Goal: Task Accomplishment & Management: Use online tool/utility

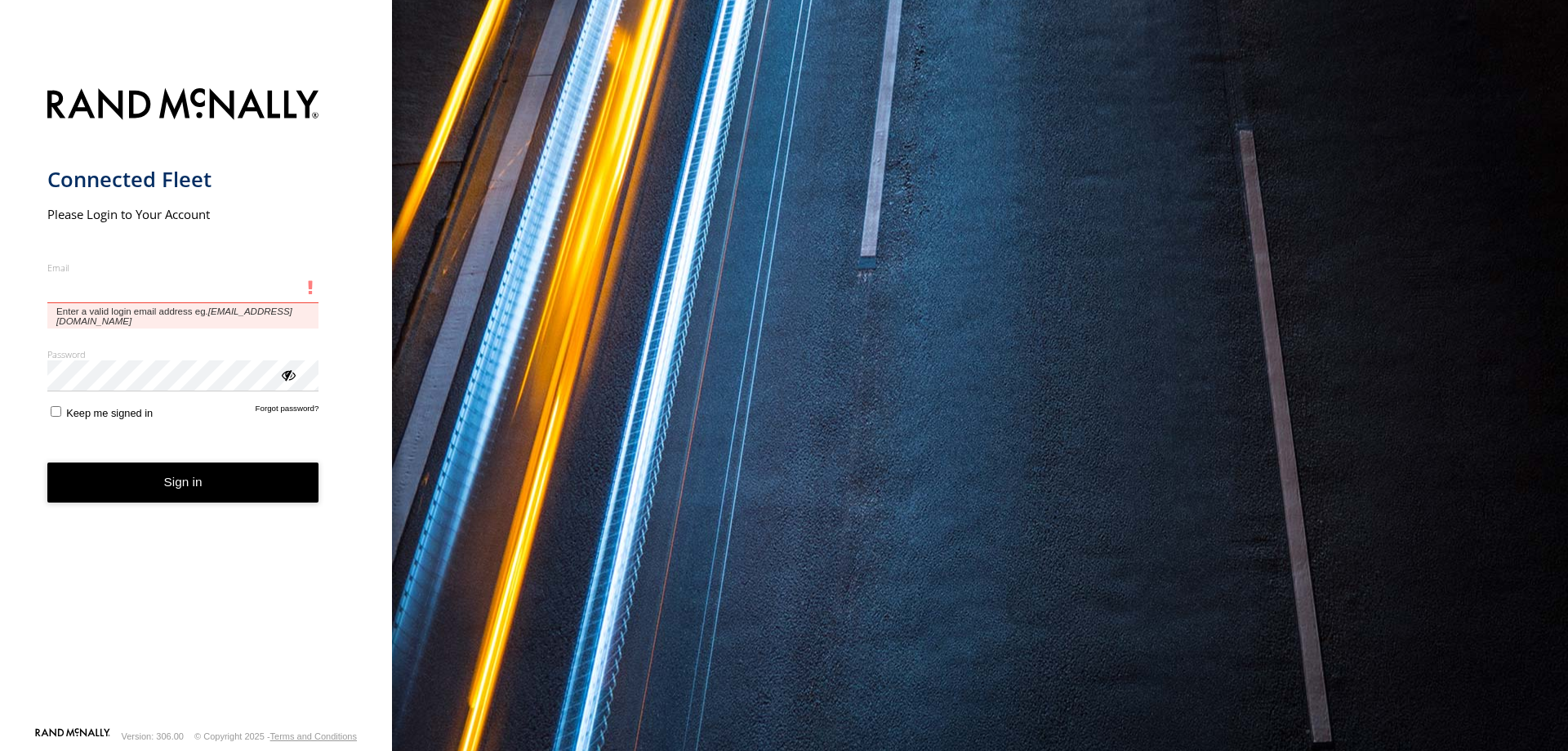
type input "**********"
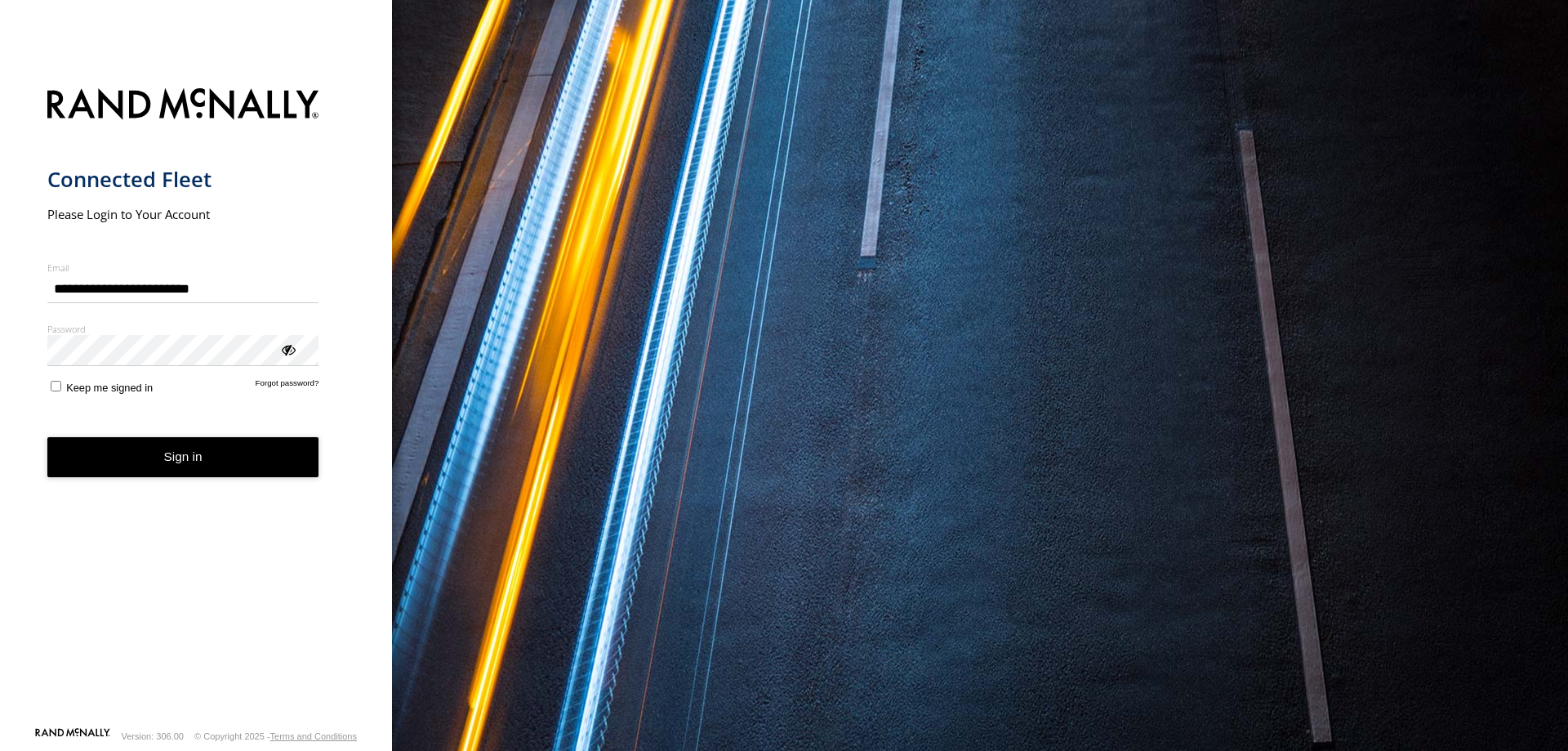
click at [197, 447] on button "Sign in" at bounding box center [183, 457] width 272 height 40
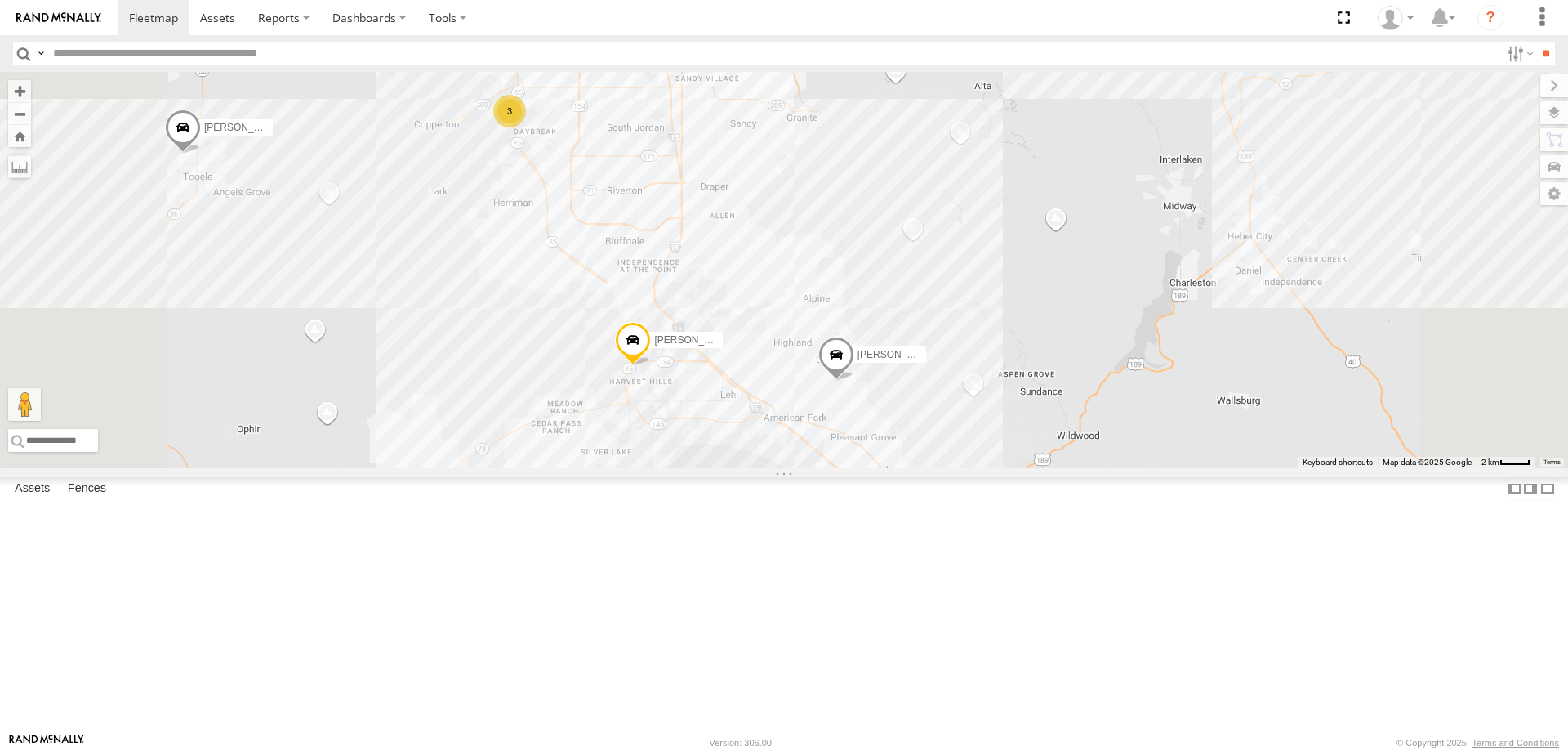
click at [1018, 360] on span "[PERSON_NAME] 2016 Chevy 3500" at bounding box center [937, 355] width 160 height 12
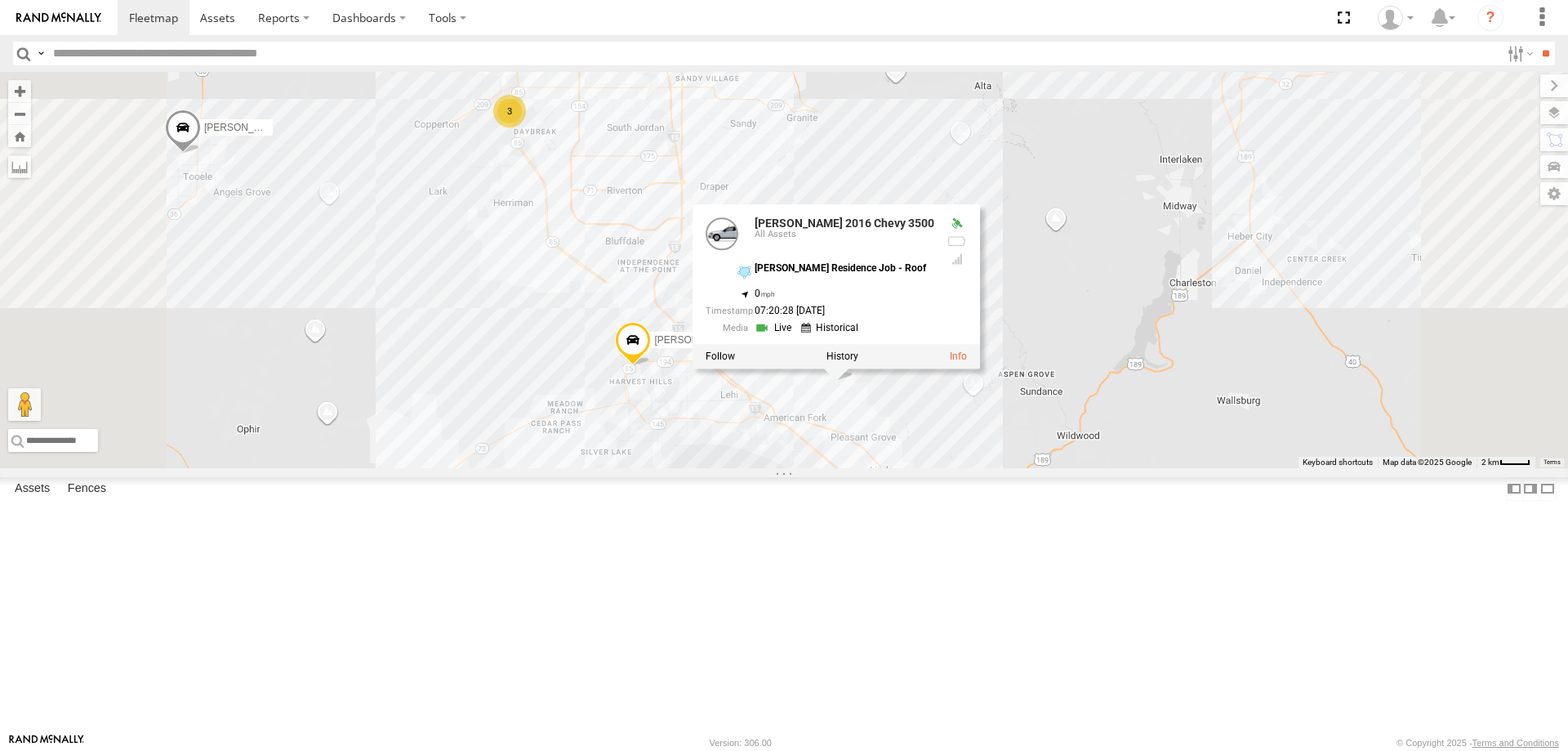
click at [1243, 427] on div "[PERSON_NAME] 2020 F350 GT2 [PERSON_NAME] 2017 E350 GT1 [PERSON_NAME] -2023 F15…" at bounding box center [784, 270] width 1568 height 396
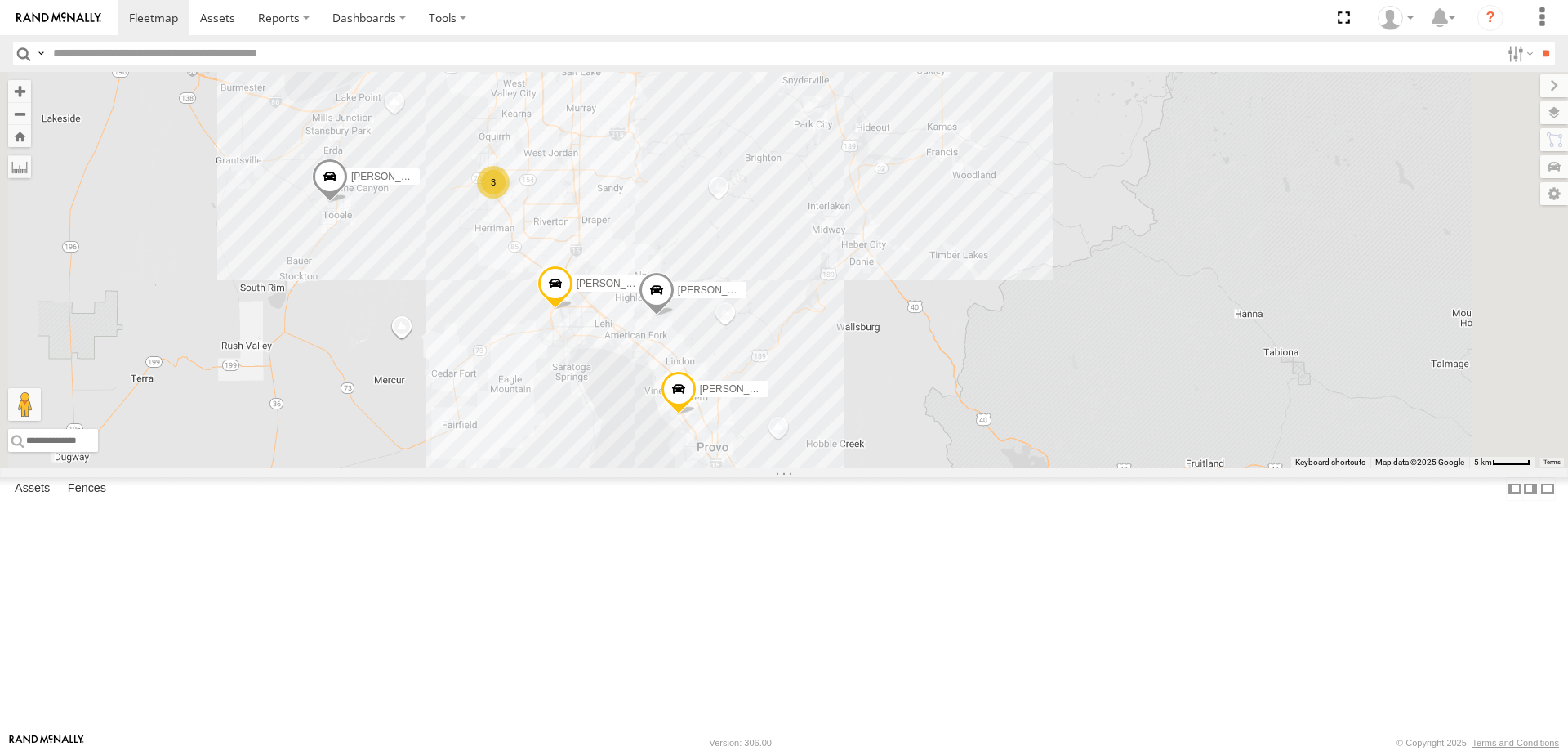
drag, startPoint x: 1042, startPoint y: 563, endPoint x: 1001, endPoint y: 465, distance: 106.2
click at [1004, 468] on div "[PERSON_NAME] 2020 F350 GT2 [PERSON_NAME] 2017 E350 GT1 [PERSON_NAME] -2023 F15…" at bounding box center [784, 270] width 1568 height 396
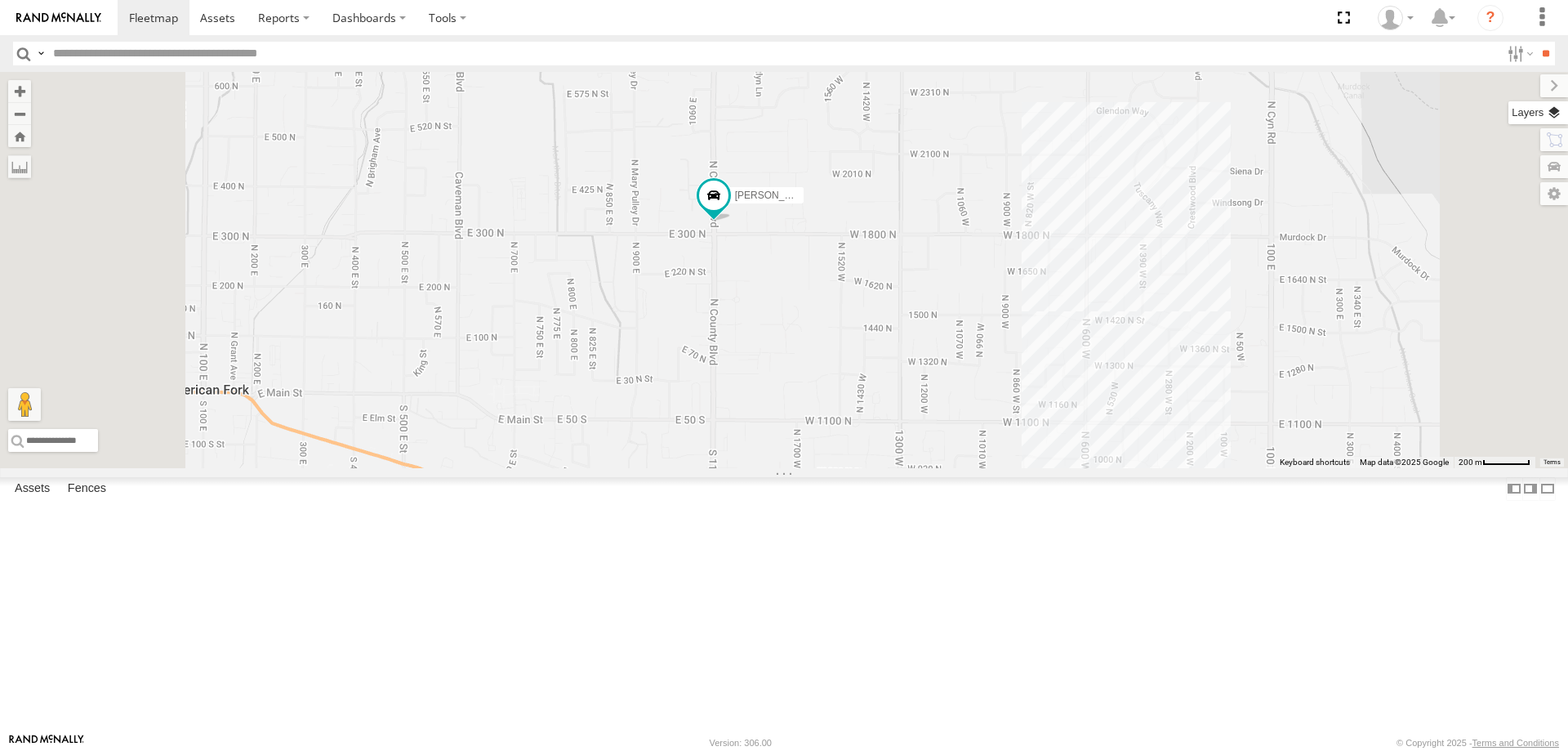
click at [1556, 118] on label at bounding box center [1538, 113] width 60 height 23
click at [0, 0] on span "Basemaps" at bounding box center [0, 0] width 0 height 0
click at [0, 0] on span "Satellite" at bounding box center [0, 0] width 0 height 0
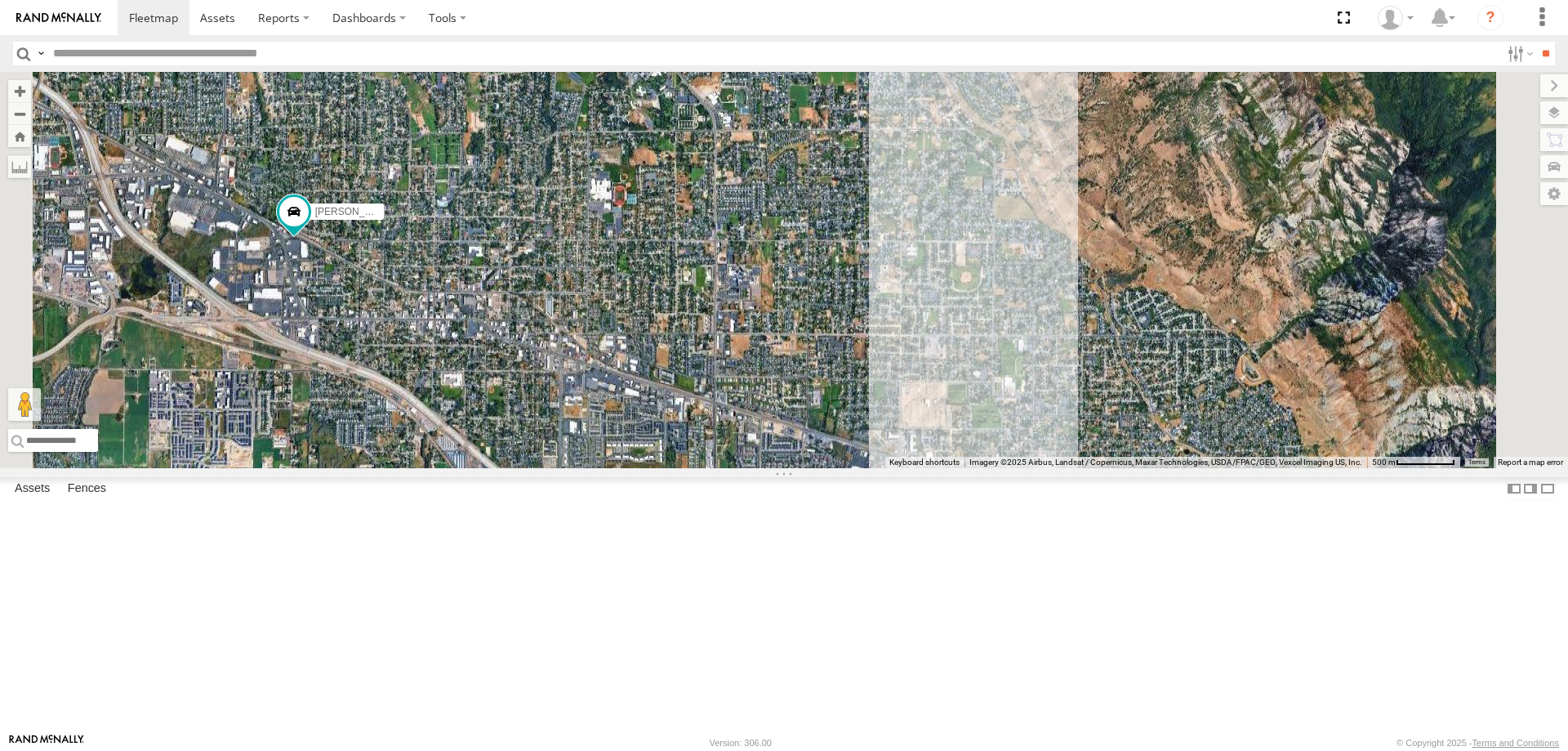
click at [1099, 420] on div "[PERSON_NAME] 2020 F350 GT2 [PERSON_NAME] 2017 E350 GT1 [PERSON_NAME] -2023 F15…" at bounding box center [784, 270] width 1568 height 396
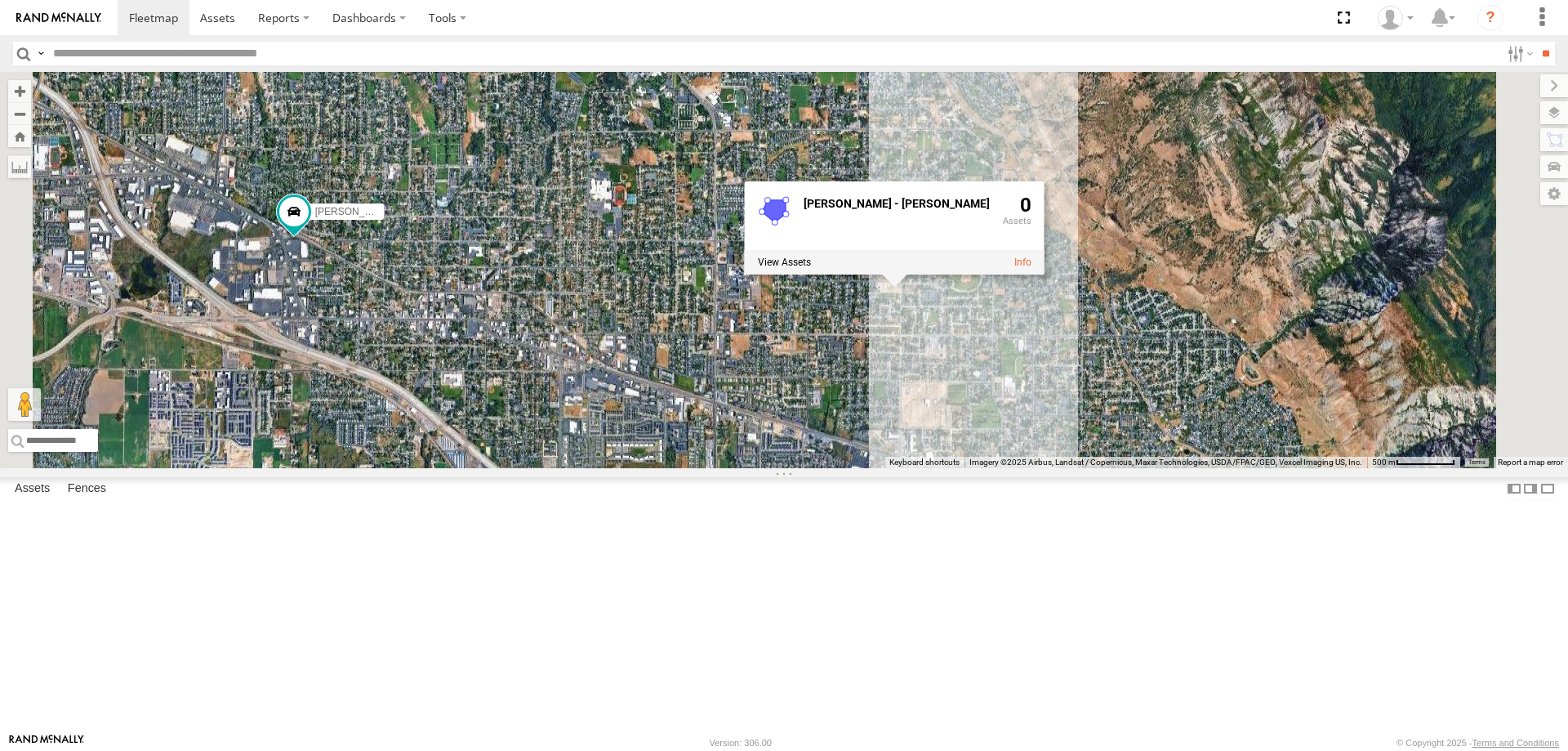
click at [997, 161] on div "[PERSON_NAME] 2020 F350 GT2 [PERSON_NAME] 2017 E350 GT1 [PERSON_NAME] -2023 F15…" at bounding box center [784, 270] width 1568 height 396
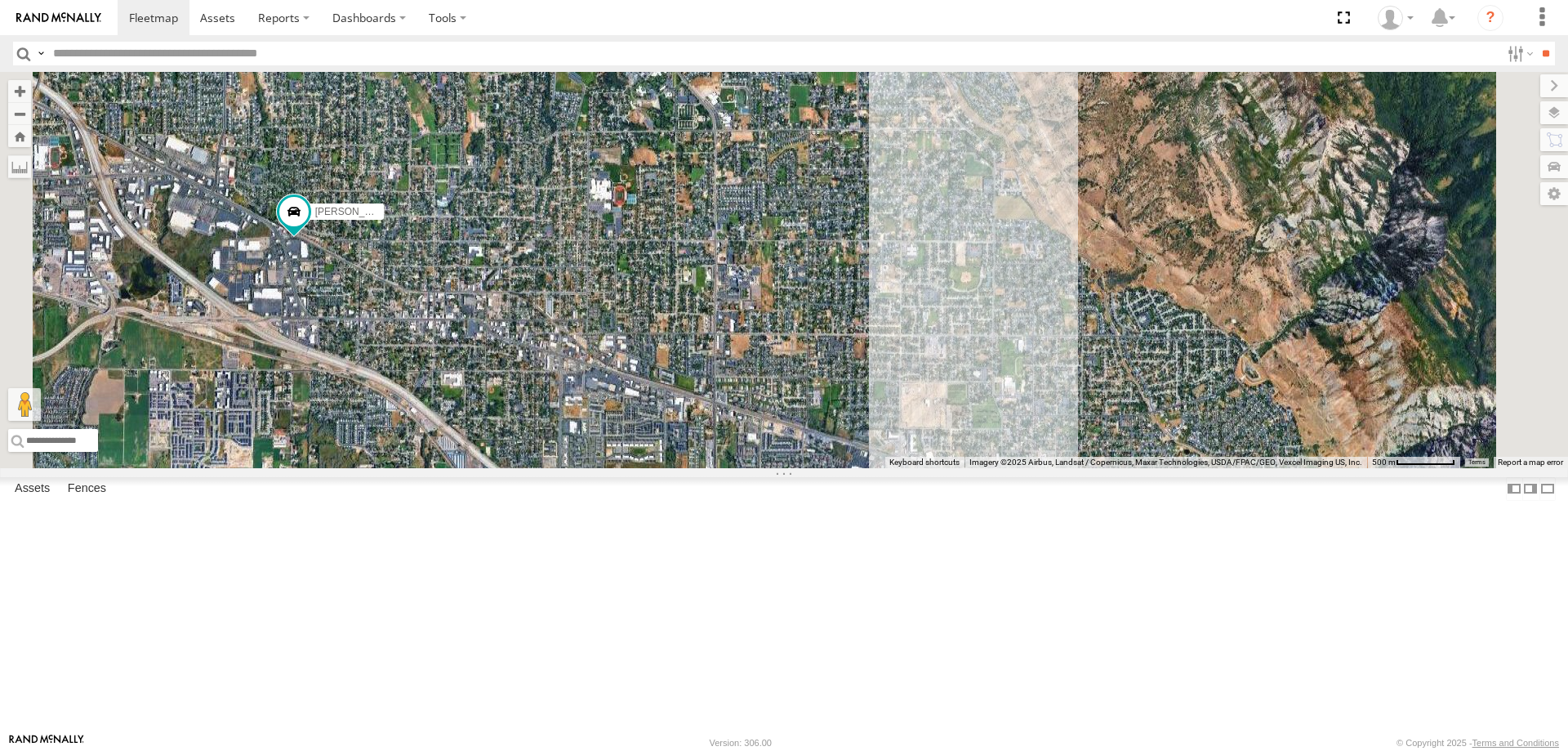
click at [761, 394] on div "[PERSON_NAME] 2020 F350 GT2 [PERSON_NAME] 2017 E350 GT1 [PERSON_NAME] -2023 F15…" at bounding box center [784, 270] width 1568 height 396
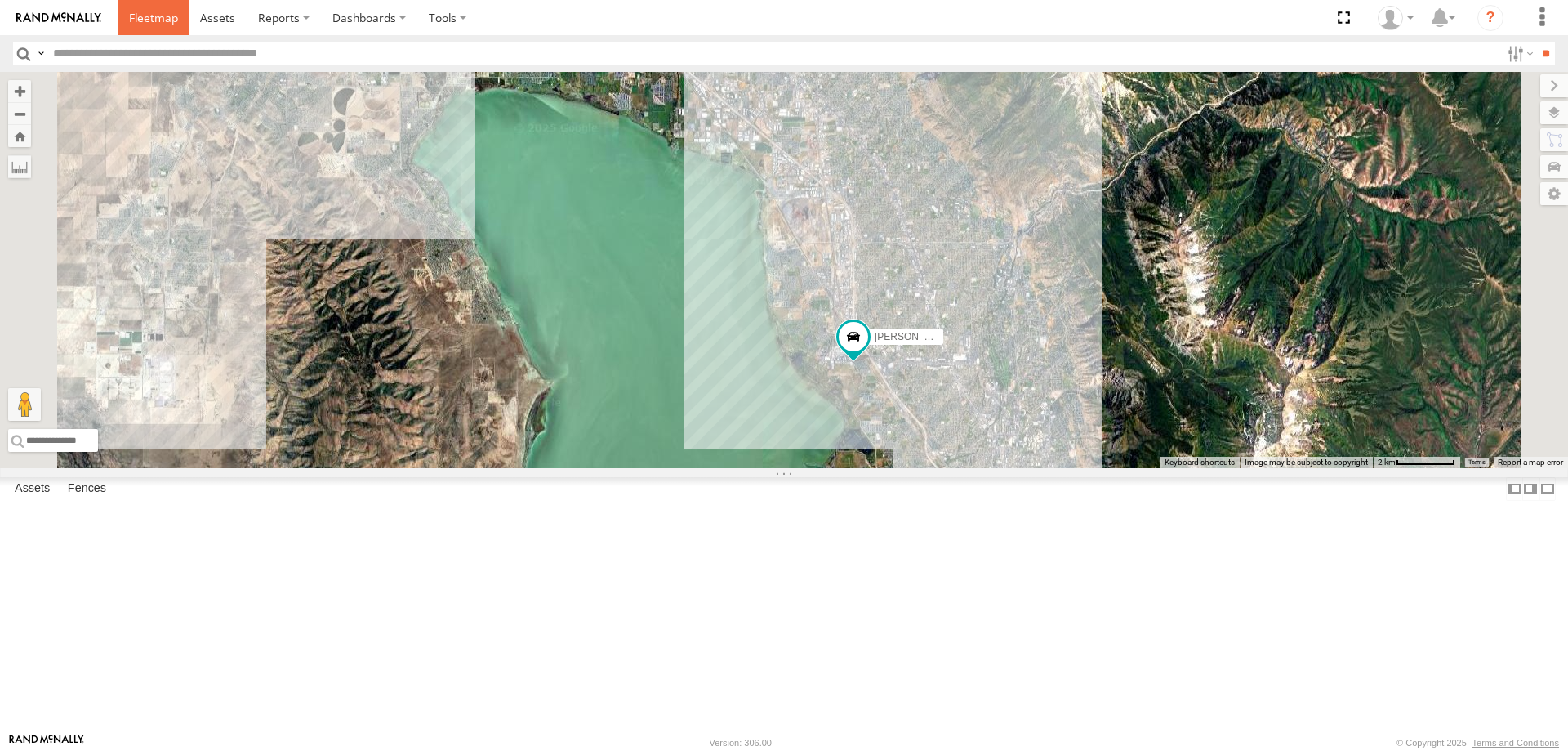
click at [152, 21] on span at bounding box center [154, 17] width 49 height 16
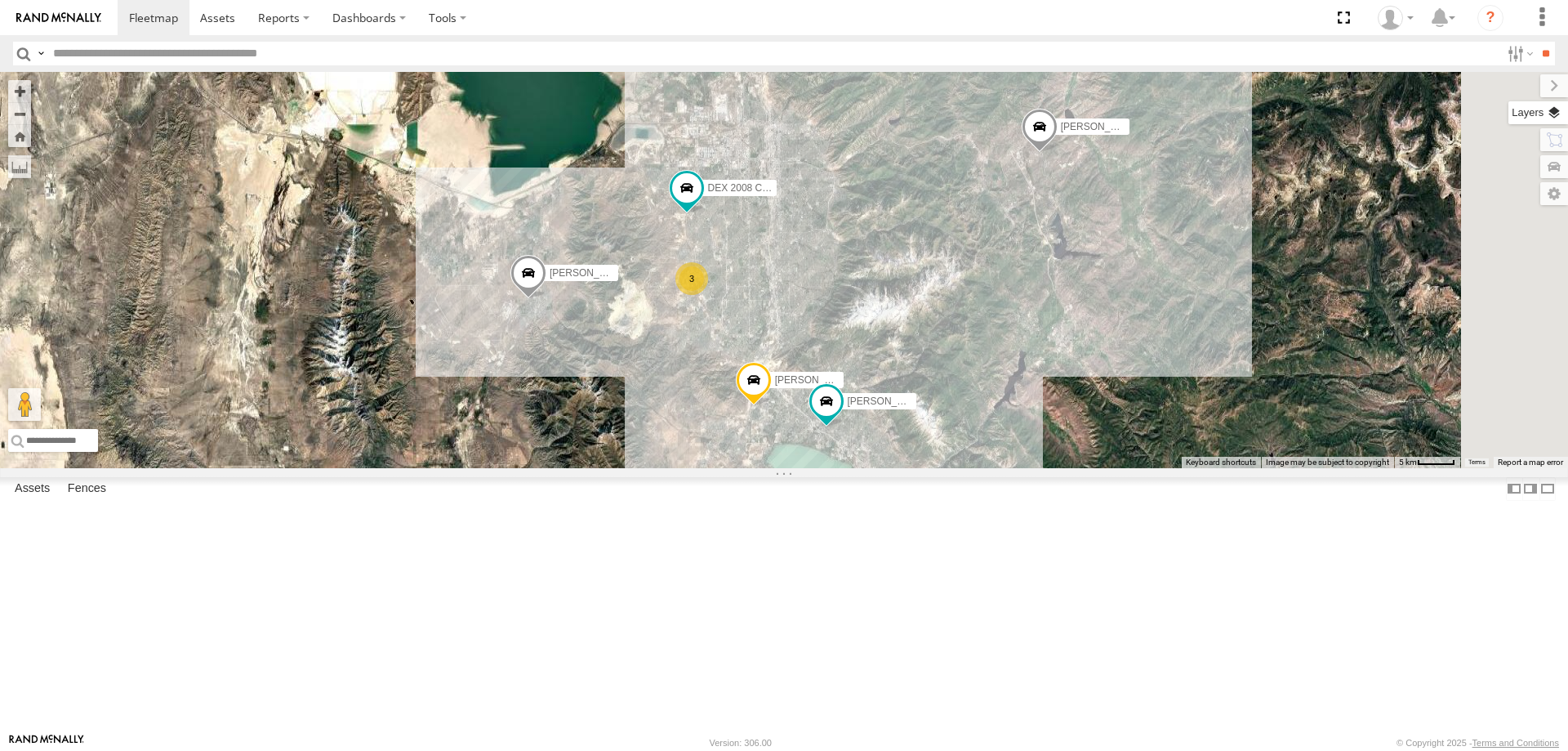
click at [1560, 117] on label at bounding box center [1538, 113] width 60 height 23
click at [0, 0] on span "Basemaps" at bounding box center [0, 0] width 0 height 0
click at [0, 0] on span "Roadmap" at bounding box center [0, 0] width 0 height 0
